Goal: Transaction & Acquisition: Purchase product/service

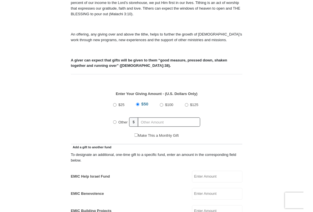
scroll to position [171, 0]
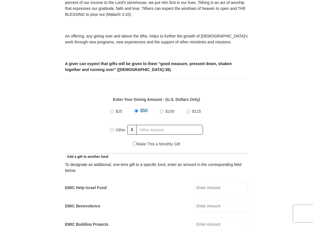
click at [111, 129] on input "Other" at bounding box center [112, 130] width 4 height 4
radio input "true"
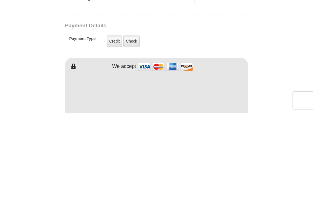
type input "203"
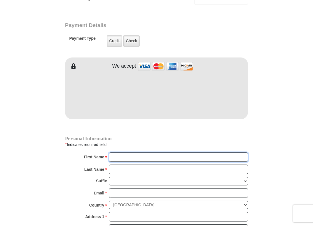
click at [127, 156] on input "First Name *" at bounding box center [178, 157] width 139 height 10
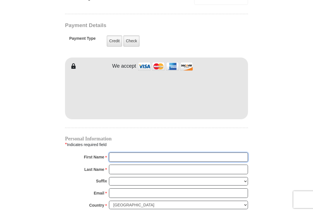
scroll to position [435, 0]
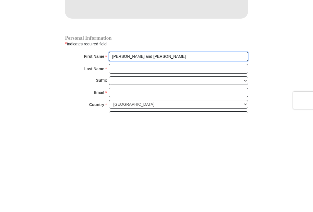
type input "Sharon and Terry"
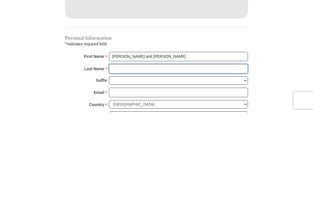
click at [136, 163] on input "Last Name *" at bounding box center [178, 168] width 139 height 10
type input "Showers"
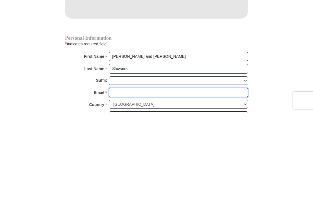
click at [127, 180] on input "Email *" at bounding box center [178, 192] width 139 height 10
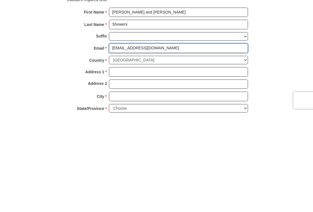
scroll to position [479, 0]
type input "lsshowers@gmail.com"
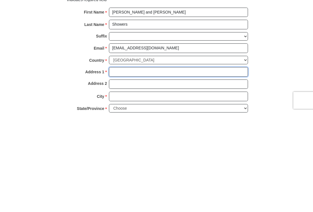
click at [129, 166] on input "Address 1 *" at bounding box center [178, 171] width 139 height 10
type input "308 Vernie Lee Road"
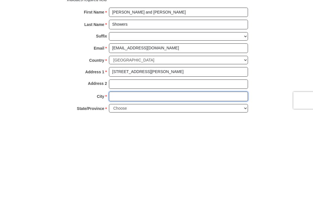
click at [136, 180] on input "City *" at bounding box center [178, 196] width 139 height 10
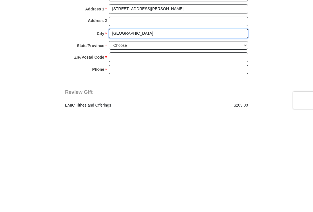
type input "Friendsville"
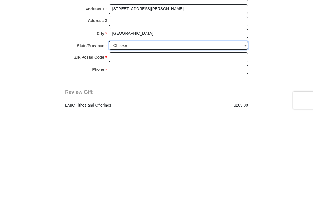
click at [151, 140] on select "Choose Alabama Alaska American Samoa Arizona Arkansas Armed Forces Americas Arm…" at bounding box center [178, 144] width 139 height 9
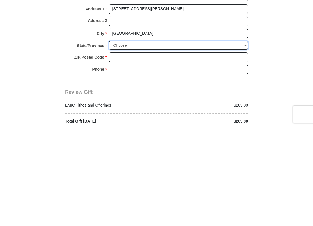
scroll to position [641, 0]
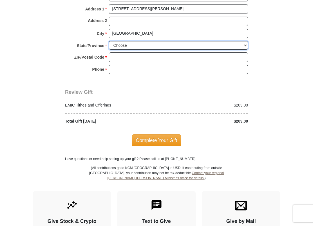
select select "TN"
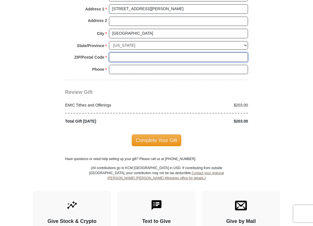
click at [126, 58] on input "ZIP/Postal Code *" at bounding box center [178, 57] width 139 height 10
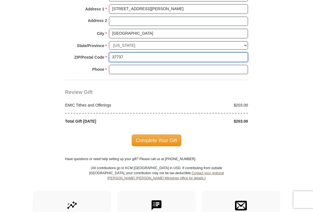
type input "37737"
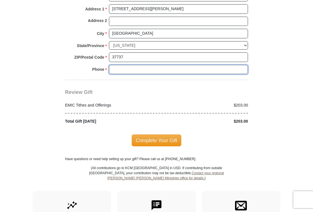
click at [138, 68] on input "Phone * *" at bounding box center [178, 70] width 139 height 10
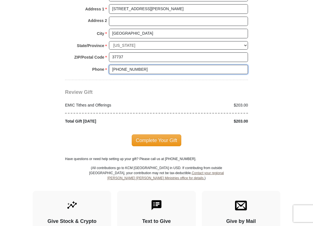
type input "731-441-9241"
click at [165, 138] on span "Complete Your Gift" at bounding box center [157, 140] width 50 height 12
